Goal: Task Accomplishment & Management: Use online tool/utility

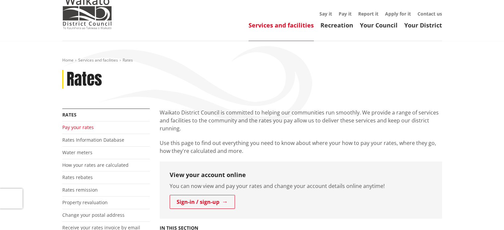
scroll to position [66, 0]
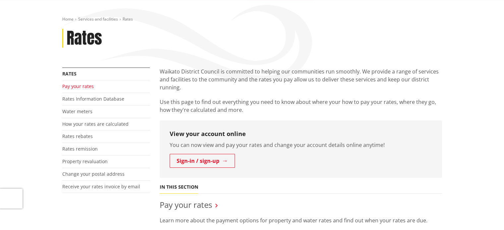
click at [85, 87] on link "Pay your rates" at bounding box center [77, 86] width 31 height 6
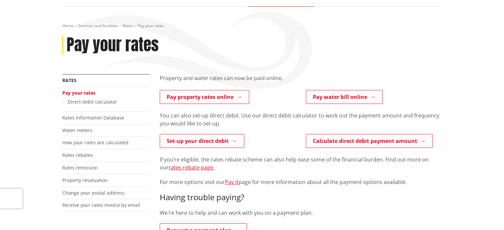
scroll to position [66, 0]
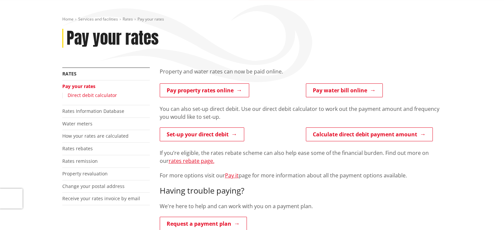
click at [95, 95] on link "Direct debit calculator" at bounding box center [92, 95] width 49 height 6
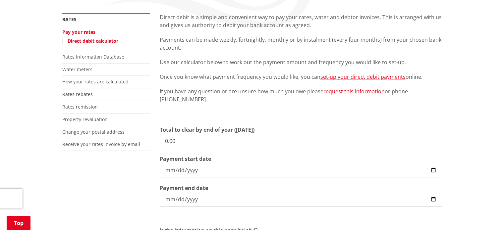
scroll to position [132, 0]
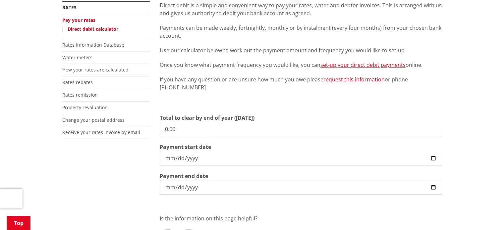
click at [173, 133] on input "0.00" at bounding box center [301, 129] width 282 height 15
type input "4,788.26"
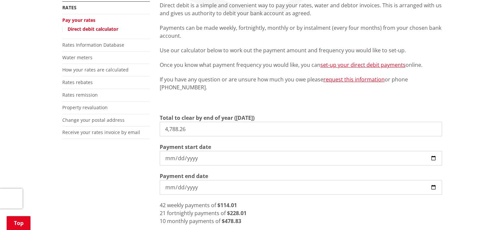
click at [226, 161] on input "2025-09-10" at bounding box center [301, 158] width 282 height 15
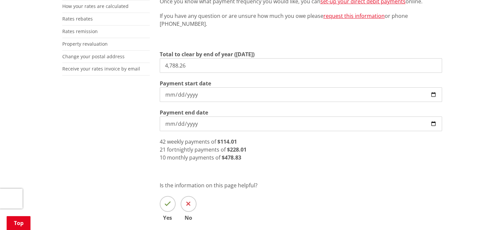
scroll to position [232, 0]
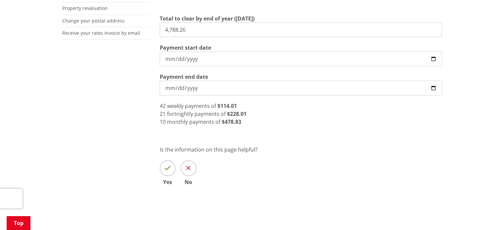
click at [285, 122] on div "10 monthly payments of $478.83" at bounding box center [301, 122] width 282 height 8
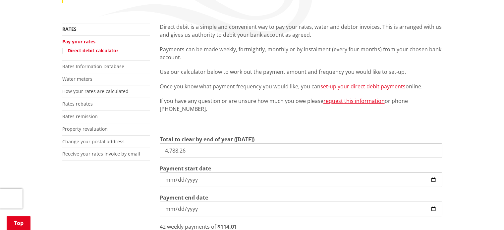
scroll to position [99, 0]
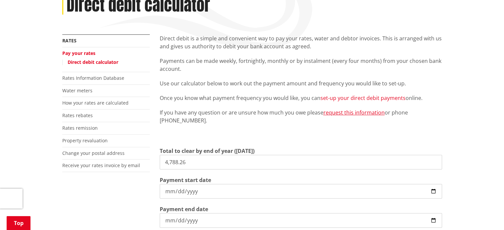
click at [365, 98] on link "set-up your direct debit payments" at bounding box center [362, 97] width 85 height 7
